Goal: Task Accomplishment & Management: Manage account settings

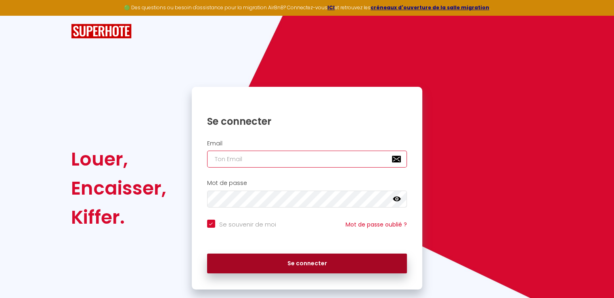
type input "[EMAIL_ADDRESS][DOMAIN_NAME]"
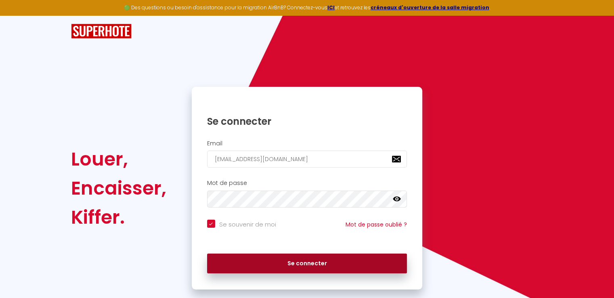
click at [299, 264] on button "Se connecter" at bounding box center [307, 263] width 200 height 20
checkbox input "true"
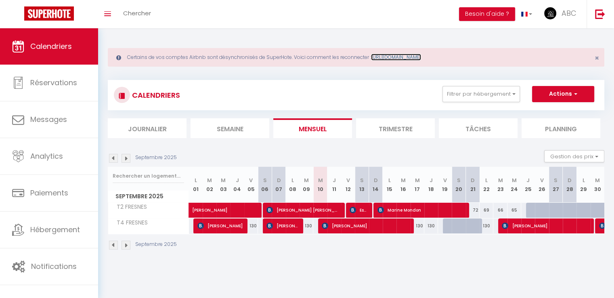
click at [397, 57] on link "[URL][DOMAIN_NAME]" at bounding box center [396, 57] width 50 height 7
click at [566, 18] on span "ABC" at bounding box center [568, 13] width 15 height 10
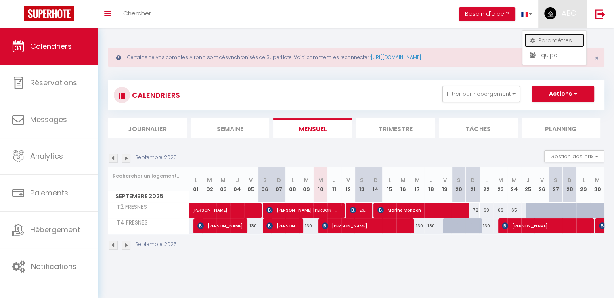
click at [563, 38] on link "Paramètres" at bounding box center [554, 40] width 60 height 14
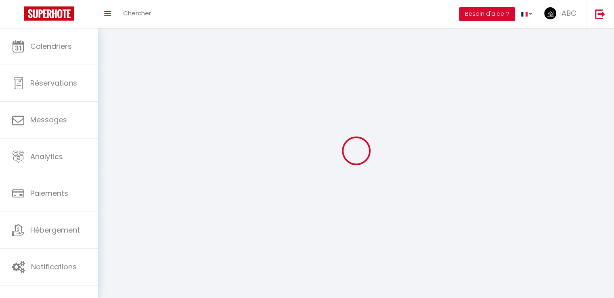
select select "28"
type input "GODhyrbn1H0obI9awno17Kap5"
type input "u8uqdH8U0BPqQatAmP7uQfiMb"
type input "[URL][DOMAIN_NAME]"
select select "fr"
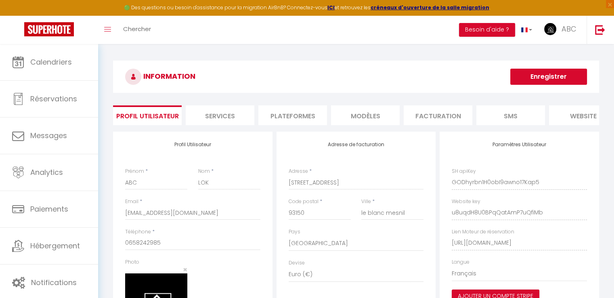
click at [297, 110] on li "Plateformes" at bounding box center [292, 115] width 69 height 20
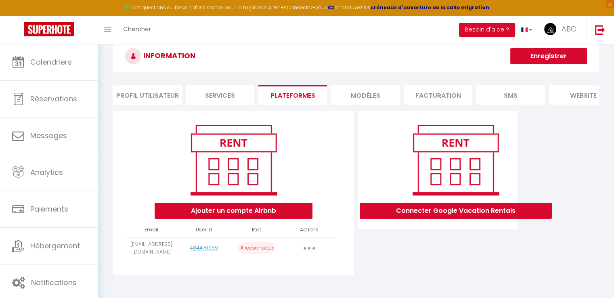
scroll to position [40, 0]
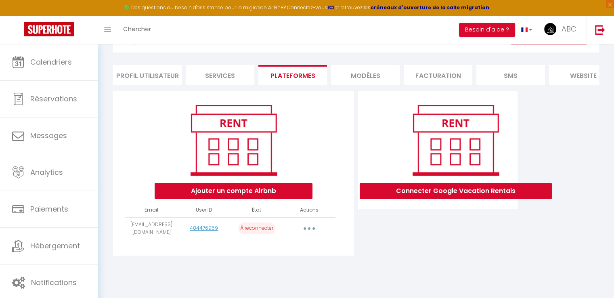
click at [259, 234] on p "À reconnecter" at bounding box center [256, 228] width 37 height 12
click at [307, 235] on button "button" at bounding box center [309, 228] width 23 height 13
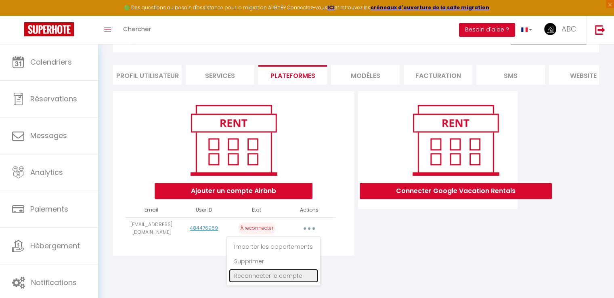
click at [279, 282] on link "Reconnecter le compte" at bounding box center [273, 276] width 89 height 14
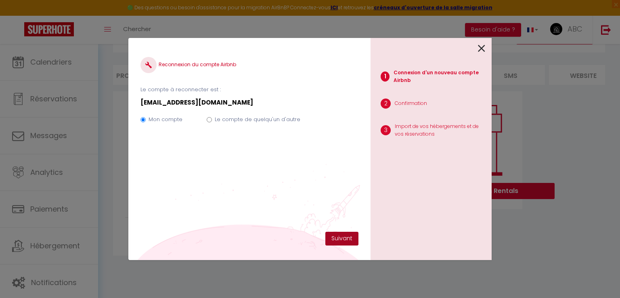
click at [343, 238] on button "Suivant" at bounding box center [341, 239] width 33 height 14
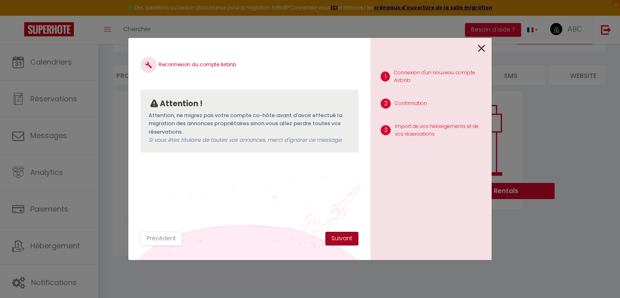
click at [338, 242] on button "Suivant" at bounding box center [341, 239] width 33 height 14
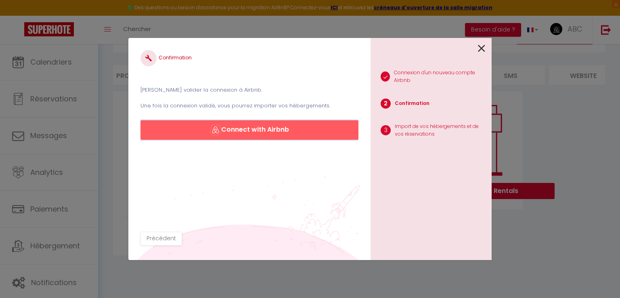
click at [294, 133] on button "Connect with Airbnb" at bounding box center [249, 129] width 218 height 19
click at [484, 48] on icon at bounding box center [481, 48] width 7 height 12
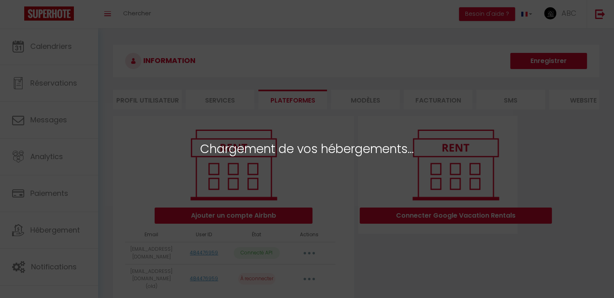
select select "25103"
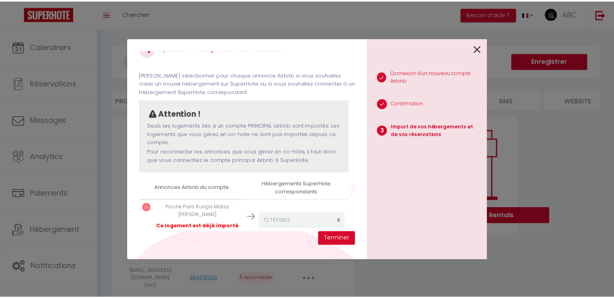
scroll to position [31, 0]
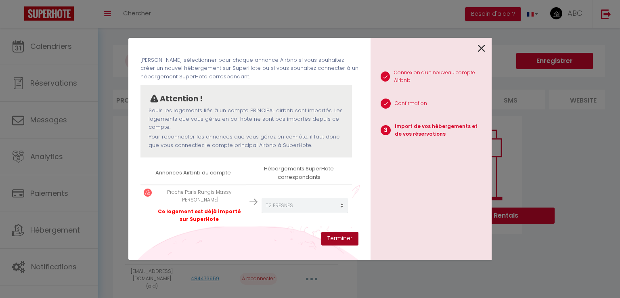
click at [332, 234] on button "Terminer" at bounding box center [339, 239] width 37 height 14
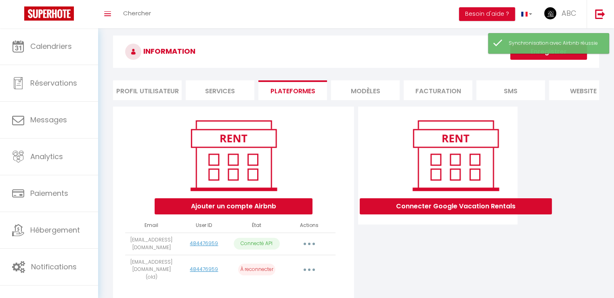
scroll to position [38, 0]
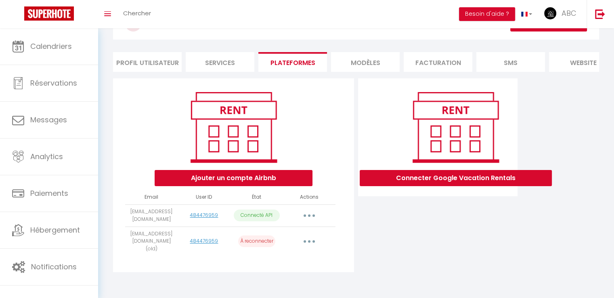
click at [308, 247] on button "button" at bounding box center [309, 241] width 23 height 13
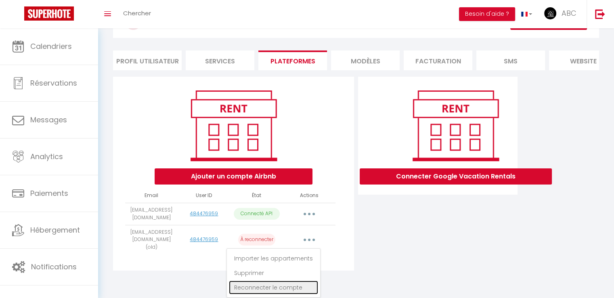
click at [281, 287] on link "Reconnecter le compte" at bounding box center [273, 287] width 89 height 14
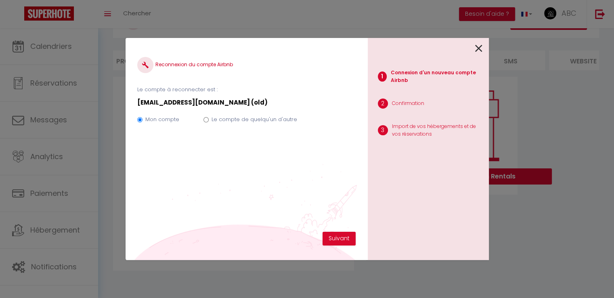
scroll to position [38, 0]
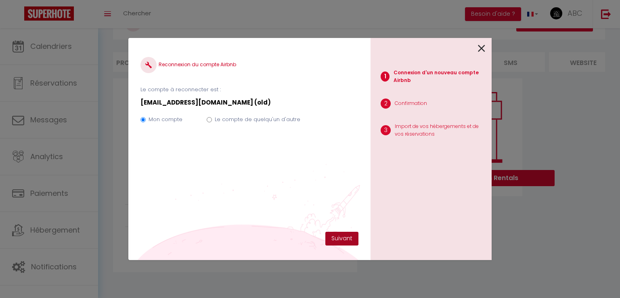
click at [345, 237] on button "Suivant" at bounding box center [341, 239] width 33 height 14
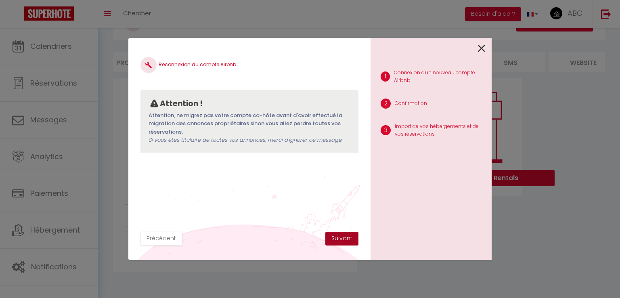
click at [345, 237] on button "Suivant" at bounding box center [341, 239] width 33 height 14
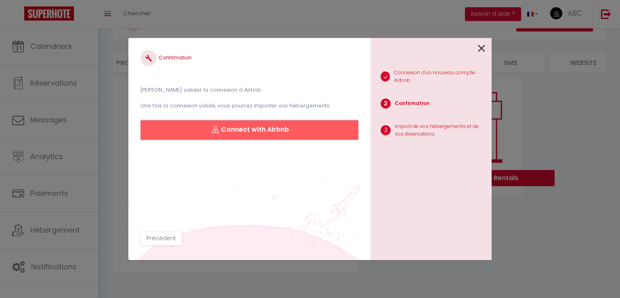
click at [277, 132] on button "Connect with Airbnb" at bounding box center [249, 129] width 218 height 19
click at [486, 45] on div "1 Connexion d'un nouveau compte Airbnb 2 Confirmation 3 Import de vos hébergeme…" at bounding box center [430, 149] width 121 height 222
click at [480, 47] on icon at bounding box center [481, 48] width 7 height 12
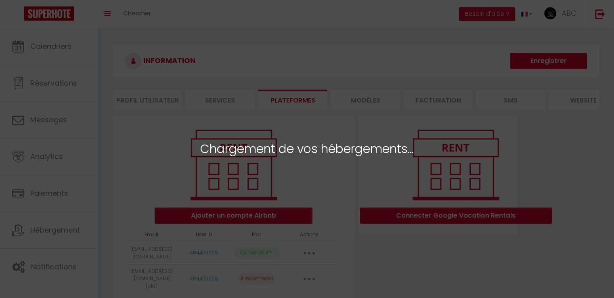
select select "25103"
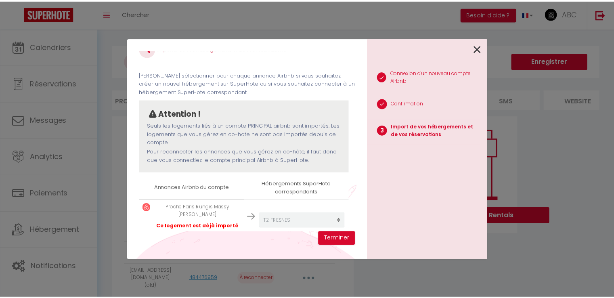
scroll to position [31, 0]
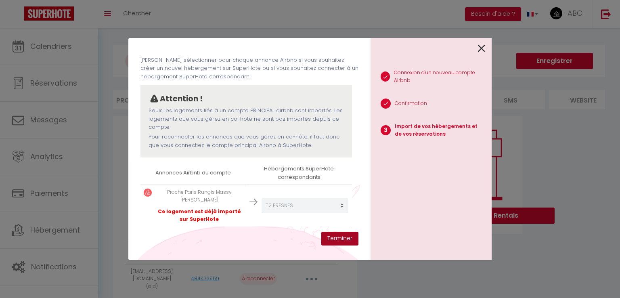
click at [336, 240] on button "Terminer" at bounding box center [339, 239] width 37 height 14
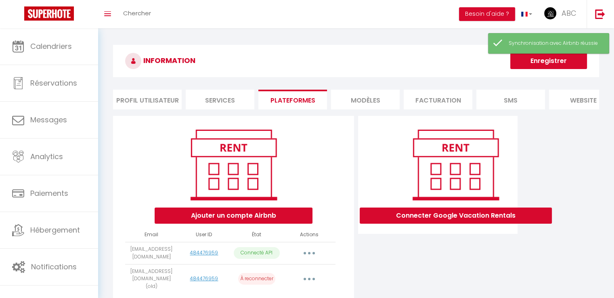
scroll to position [38, 0]
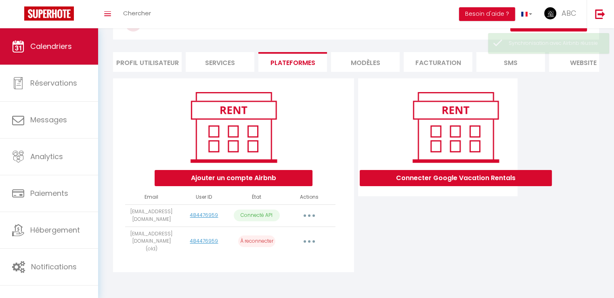
click at [49, 45] on span "Calendriers" at bounding box center [51, 46] width 42 height 10
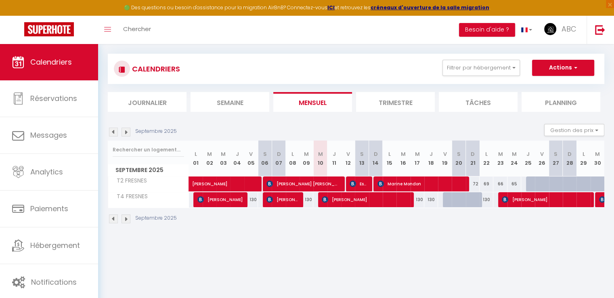
scroll to position [44, 0]
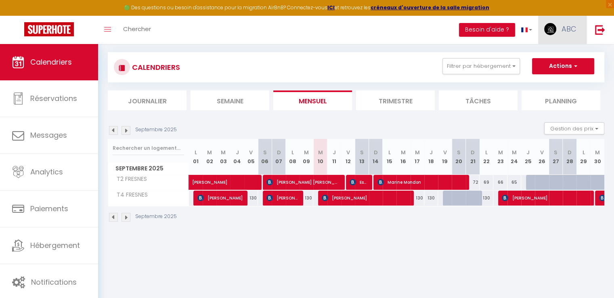
click at [579, 26] on link "ABC" at bounding box center [562, 30] width 48 height 28
click at [550, 57] on link "Paramètres" at bounding box center [554, 56] width 60 height 14
select select "fr"
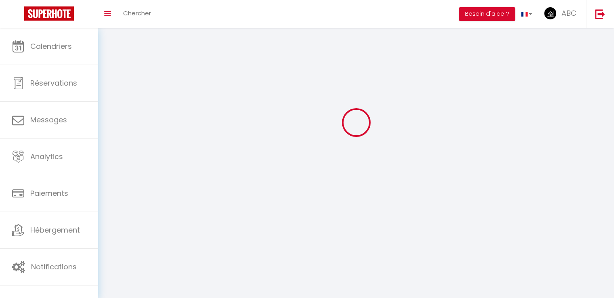
type input "ABC"
type input "LOK"
type input "0658242985"
type input "[STREET_ADDRESS]"
type input "93150"
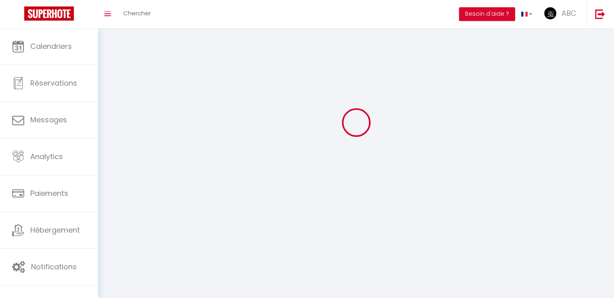
type input "le blanc mesnil"
type input "GODhyrbn1H0obI9awno17Kap5"
type input "u8uqdH8U0BPqQatAmP7uQfiMb"
type input "[URL][DOMAIN_NAME]"
type input "GODhyrbn1H0obI9awno17Kap5"
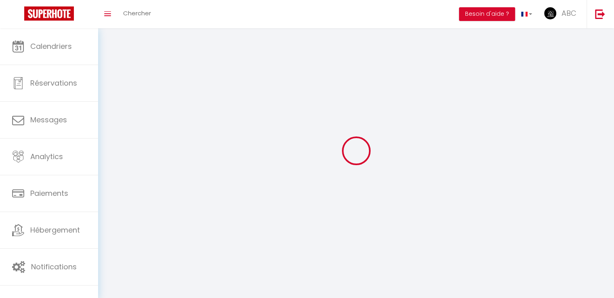
type input "u8uqdH8U0BPqQatAmP7uQfiMb"
type input "[URL][DOMAIN_NAME]"
select select "28"
select select "fr"
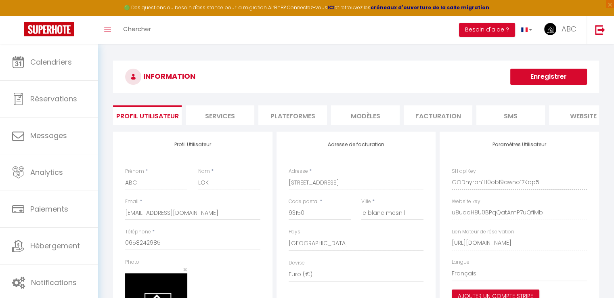
click at [296, 113] on li "Plateformes" at bounding box center [292, 115] width 69 height 20
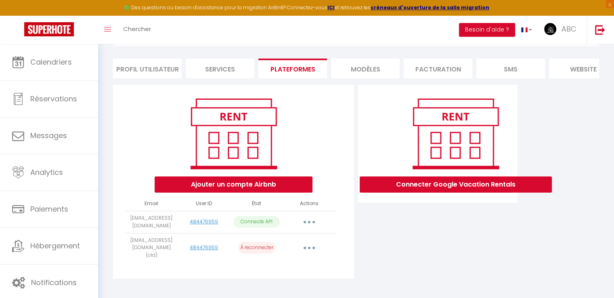
scroll to position [53, 0]
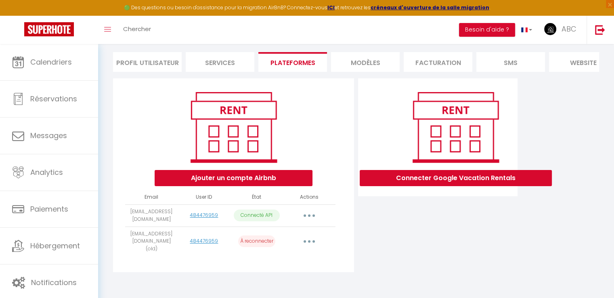
click at [305, 243] on button "button" at bounding box center [309, 241] width 23 height 13
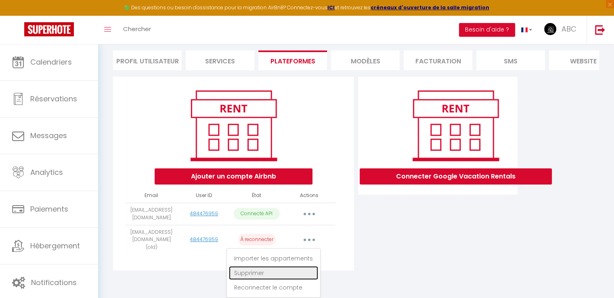
click at [258, 270] on link "Supprimer" at bounding box center [273, 273] width 89 height 14
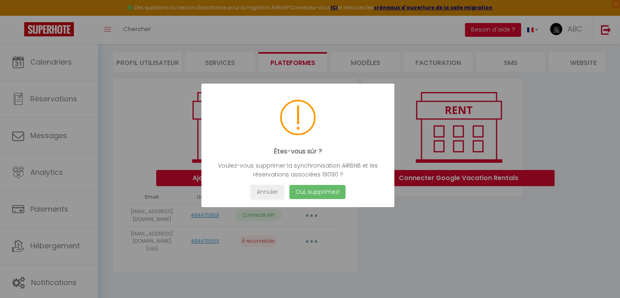
click at [321, 192] on button "Oui, supprimez!" at bounding box center [317, 192] width 56 height 14
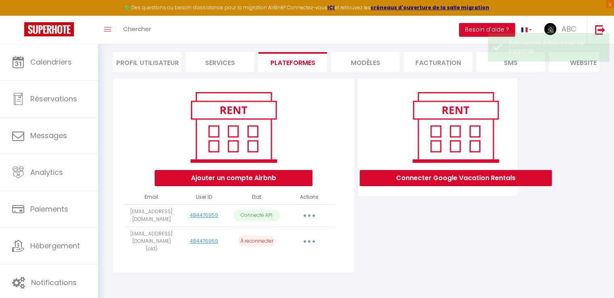
scroll to position [44, 0]
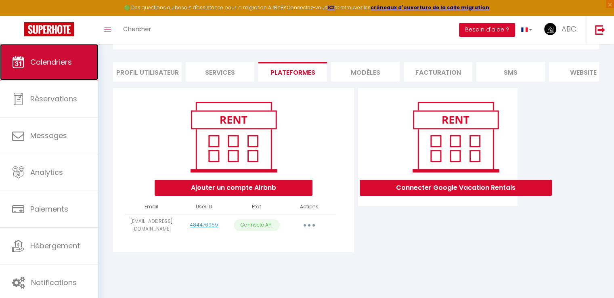
click at [55, 61] on span "Calendriers" at bounding box center [51, 62] width 42 height 10
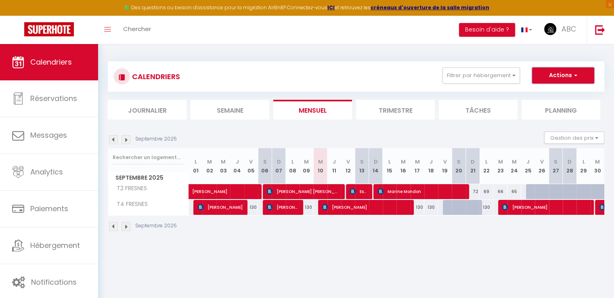
click at [586, 68] on button "Actions" at bounding box center [563, 75] width 62 height 16
click at [385, 47] on div "CALENDRIERS Filtrer par hébergement Tous T2 FRESNES T4 FRESNES Effacer Sauvegar…" at bounding box center [356, 146] width 516 height 205
click at [610, 3] on span "×" at bounding box center [610, 4] width 8 height 8
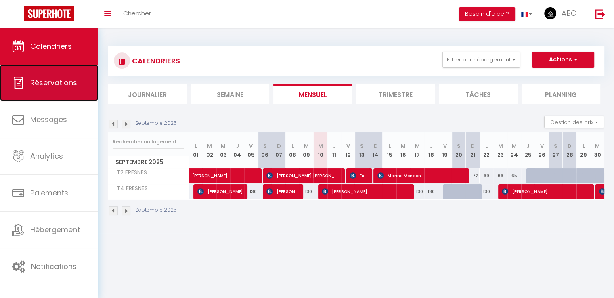
click at [29, 89] on link "Réservations" at bounding box center [49, 83] width 98 height 36
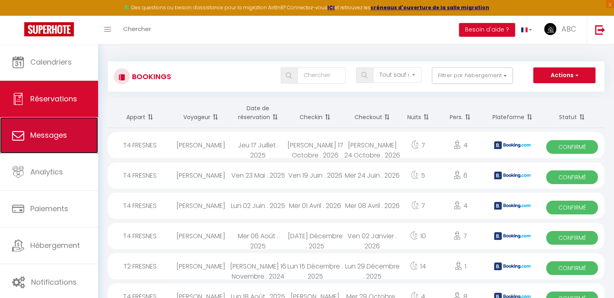
click at [54, 134] on span "Messages" at bounding box center [48, 135] width 37 height 10
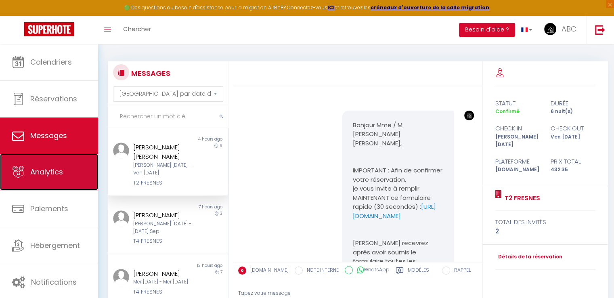
scroll to position [1630, 0]
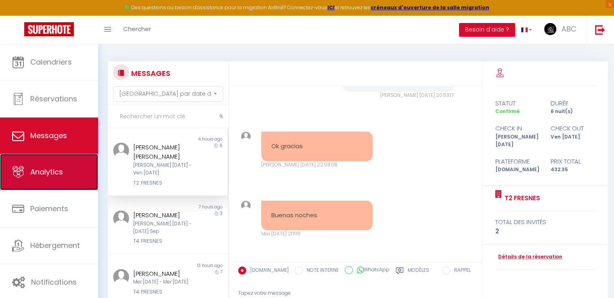
click at [57, 171] on span "Analytics" at bounding box center [46, 172] width 33 height 10
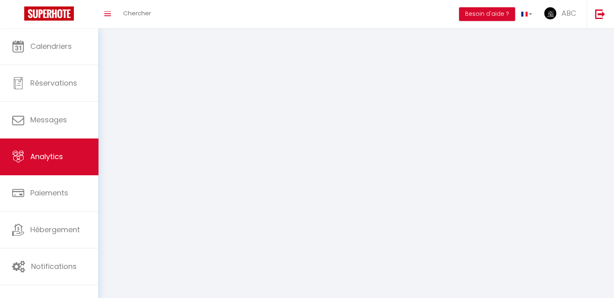
select select "2025"
select select "9"
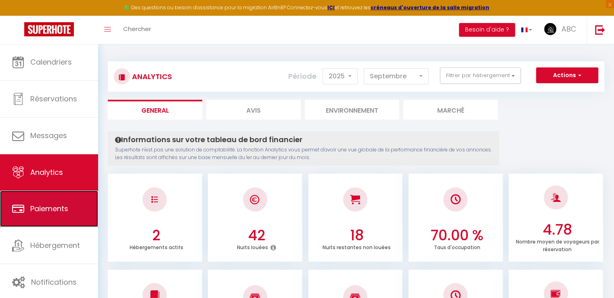
click at [53, 200] on link "Paiements" at bounding box center [49, 208] width 98 height 36
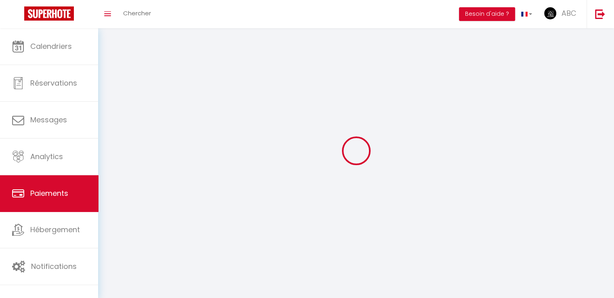
select select "2"
select select "0"
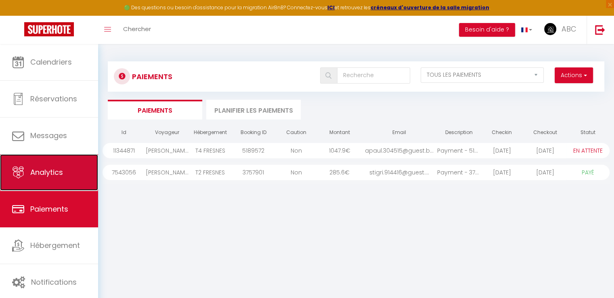
click at [56, 172] on span "Analytics" at bounding box center [46, 172] width 33 height 10
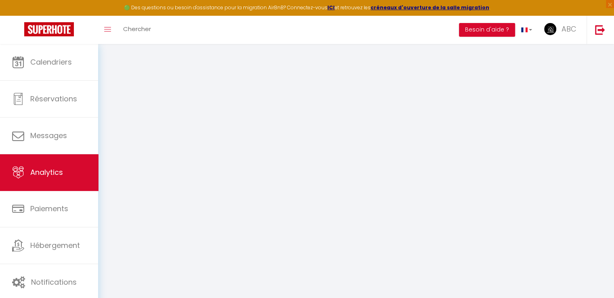
select select "2025"
select select "9"
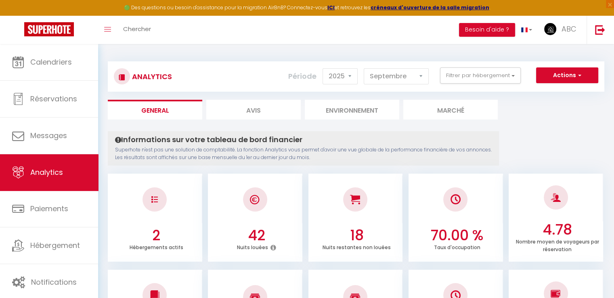
click at [144, 193] on div at bounding box center [154, 199] width 24 height 24
click at [153, 213] on div at bounding box center [155, 199] width 94 height 48
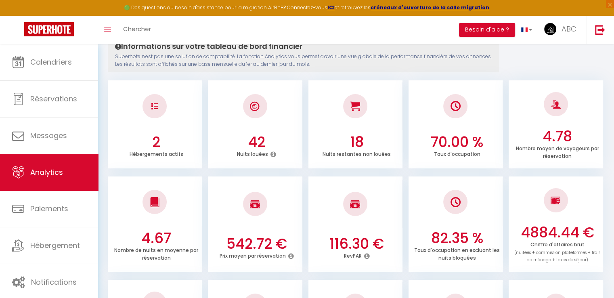
scroll to position [121, 0]
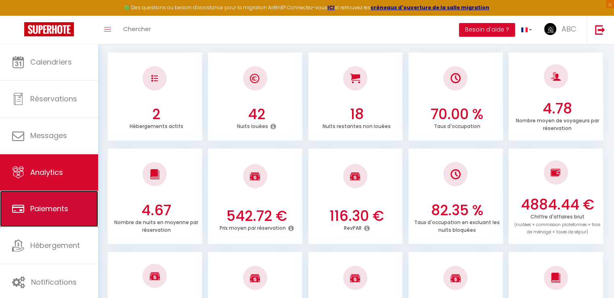
click at [62, 210] on span "Paiements" at bounding box center [49, 208] width 38 height 10
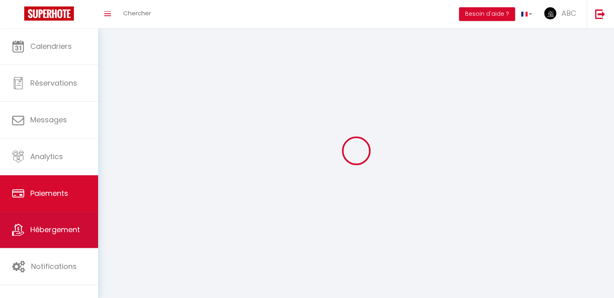
select select "2"
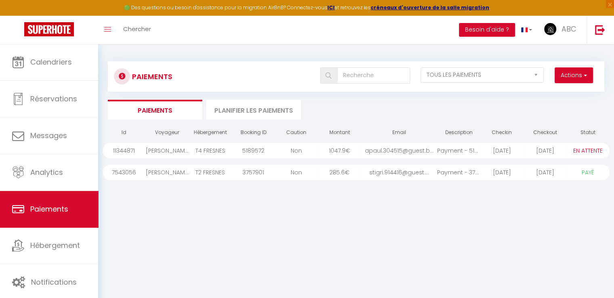
click at [212, 156] on div "T4 FRESNES" at bounding box center [209, 150] width 43 height 15
click at [215, 151] on div "T4 FRESNES" at bounding box center [209, 150] width 43 height 15
click at [581, 145] on div "PAYÉ EN ATTENTE" at bounding box center [587, 150] width 43 height 15
click at [581, 147] on select "PAYÉ EN ATTENTE" at bounding box center [588, 150] width 40 height 9
click at [576, 155] on div "PAYÉ EN ATTENTE" at bounding box center [587, 150] width 43 height 15
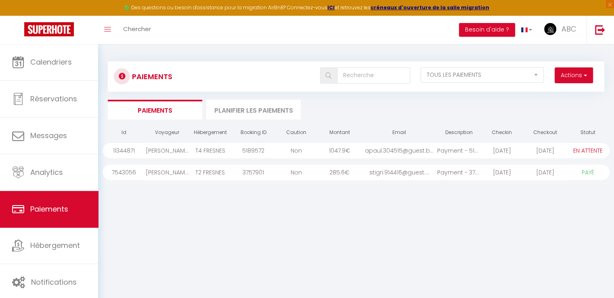
click at [581, 150] on select "PAYÉ EN ATTENTE" at bounding box center [588, 150] width 40 height 9
select select "1"
click at [568, 146] on select "PAYÉ EN ATTENTE" at bounding box center [588, 150] width 40 height 9
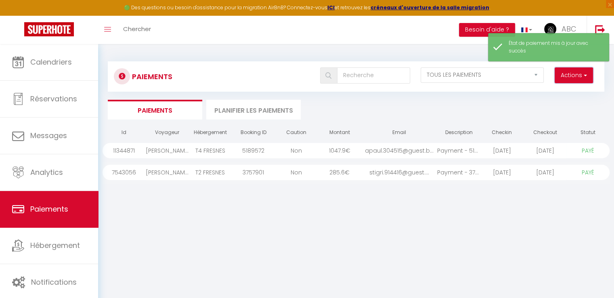
click at [581, 71] on button "Actions" at bounding box center [573, 75] width 38 height 16
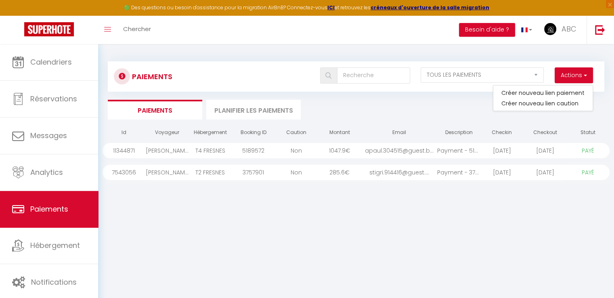
click at [236, 111] on li "Planifier les paiements" at bounding box center [253, 110] width 94 height 20
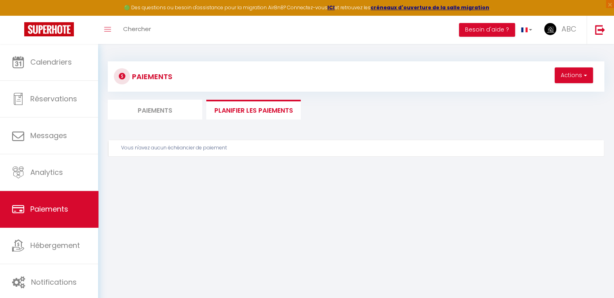
click at [162, 112] on li "Paiements" at bounding box center [155, 110] width 94 height 20
select select "2"
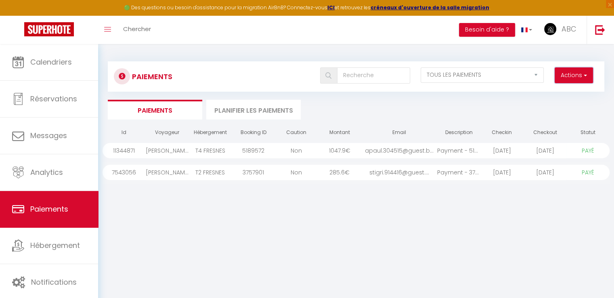
click at [578, 75] on button "Actions" at bounding box center [573, 75] width 38 height 16
drag, startPoint x: 508, startPoint y: 84, endPoint x: 505, endPoint y: 76, distance: 8.4
click at [507, 82] on div "Actions Créer nouveau lien paiement Créer nouveau lien caution EN ATTENTE PAYÉ …" at bounding box center [397, 76] width 412 height 18
click at [503, 73] on select "EN ATTENTE PAYÉ TOUS LES PAIEMENTS" at bounding box center [481, 74] width 123 height 15
click at [229, 199] on div "Id Voyageur Hébergement Booking ID Caution Montant Email Description Checkin Ch…" at bounding box center [355, 248] width 507 height 250
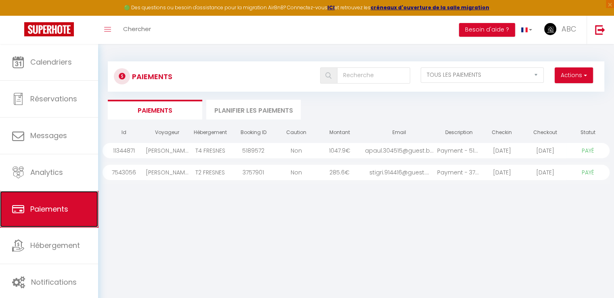
click at [61, 212] on span "Paiements" at bounding box center [49, 209] width 38 height 10
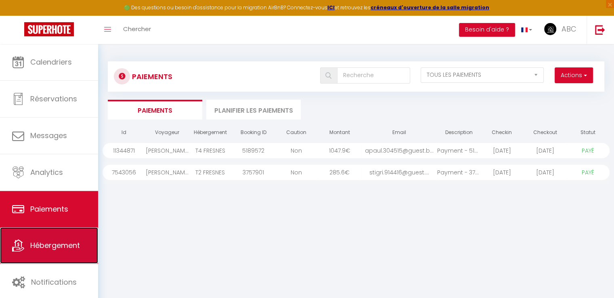
click at [52, 250] on link "Hébergement" at bounding box center [49, 245] width 98 height 36
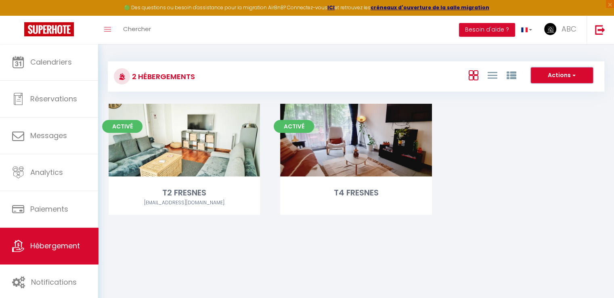
click at [569, 79] on button "Actions" at bounding box center [561, 75] width 62 height 16
click at [550, 118] on div "Activé Editer T2 FRESNES abc.lok@hotmail.com Activé Editer T4 FRESNES" at bounding box center [355, 169] width 515 height 131
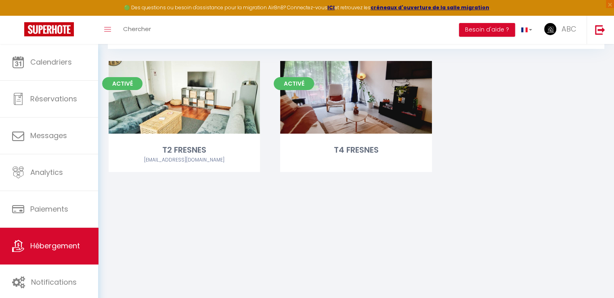
scroll to position [44, 0]
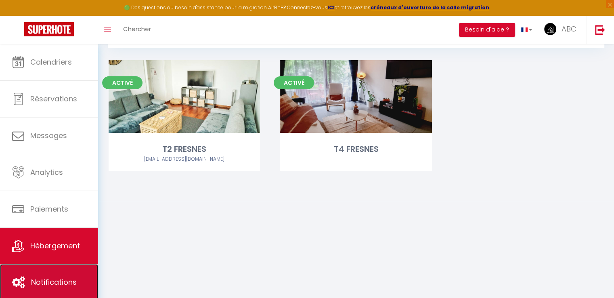
click at [52, 288] on link "Notifications" at bounding box center [49, 282] width 98 height 36
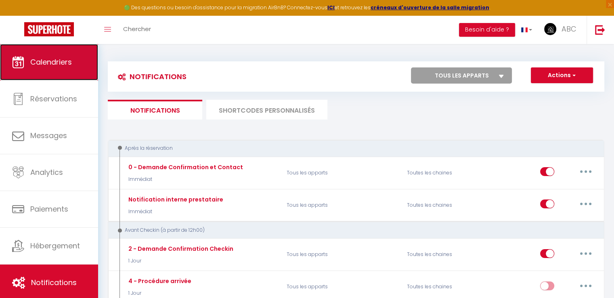
click at [52, 65] on span "Calendriers" at bounding box center [51, 62] width 42 height 10
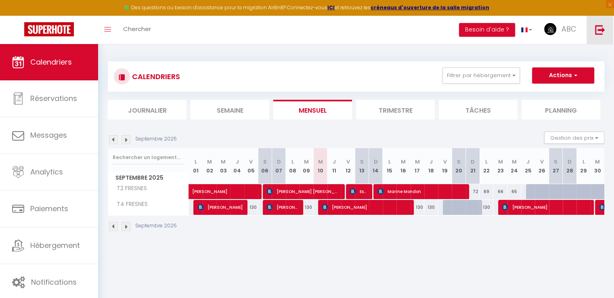
click at [600, 31] on img at bounding box center [600, 30] width 10 height 10
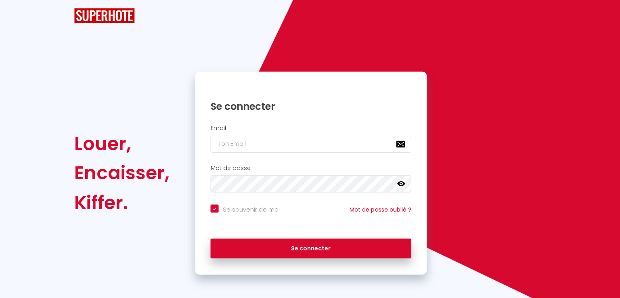
checkbox input "true"
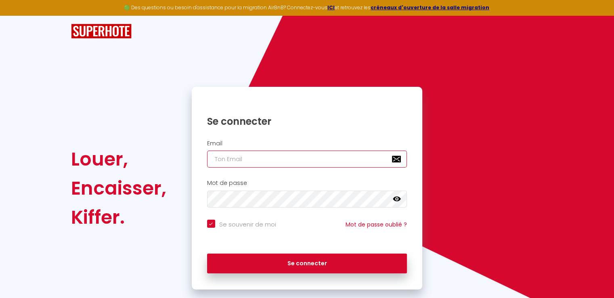
type input "[EMAIL_ADDRESS][DOMAIN_NAME]"
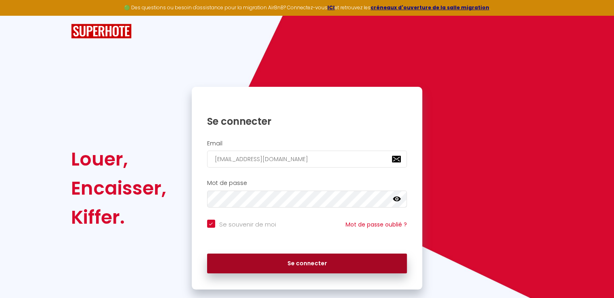
click at [293, 261] on button "Se connecter" at bounding box center [307, 263] width 200 height 20
checkbox input "true"
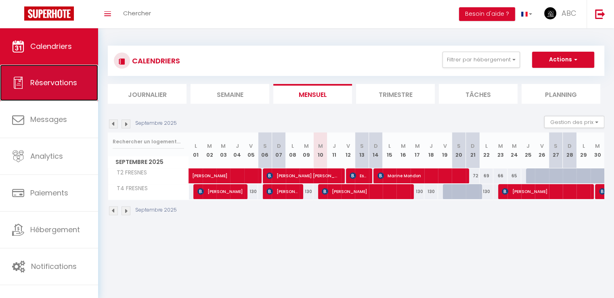
click at [89, 88] on link "Réservations" at bounding box center [49, 83] width 98 height 36
select select "not_cancelled"
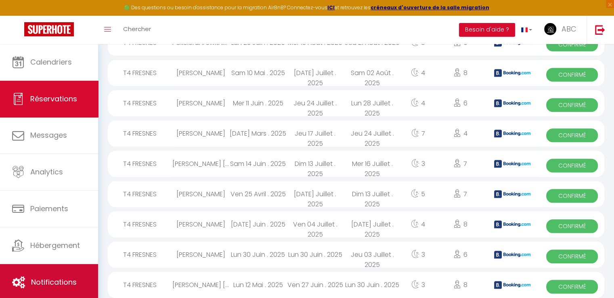
scroll to position [847, 0]
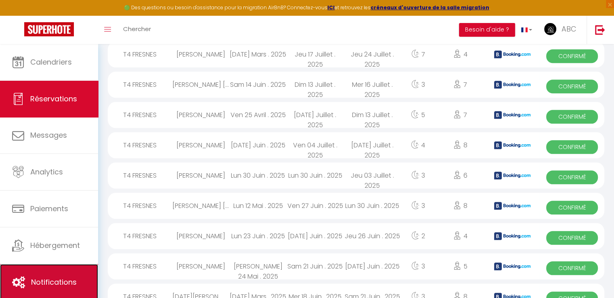
click at [45, 270] on link "Notifications" at bounding box center [49, 282] width 98 height 36
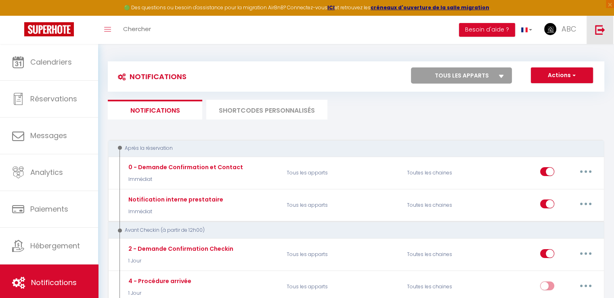
click at [600, 30] on img at bounding box center [600, 30] width 10 height 10
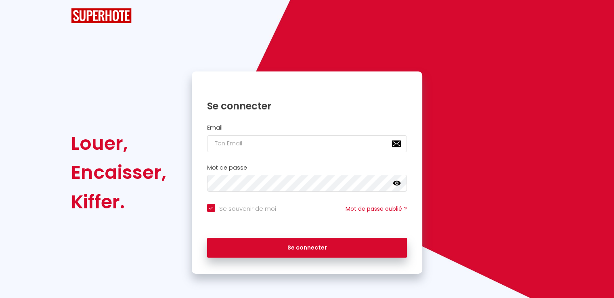
checkbox input "true"
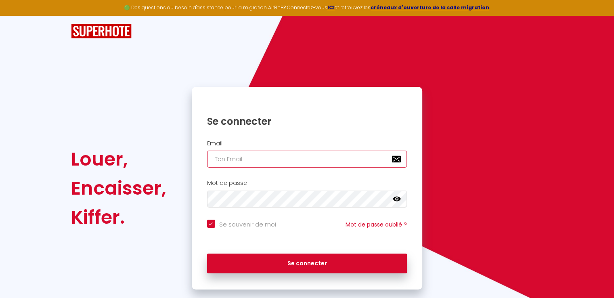
type input "[EMAIL_ADDRESS][DOMAIN_NAME]"
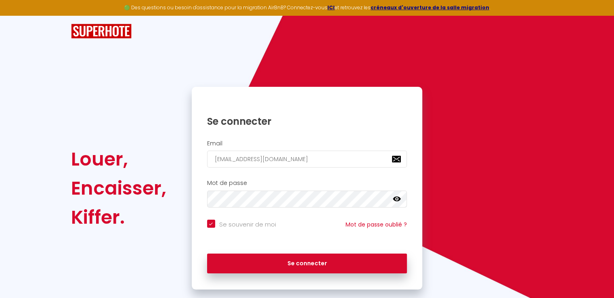
checkbox input "true"
